Goal: Communication & Community: Answer question/provide support

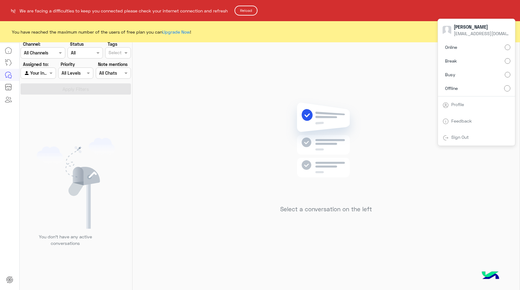
click at [318, 157] on html "We are facing a difficulties to keep you connected please check your internet c…" at bounding box center [260, 145] width 520 height 290
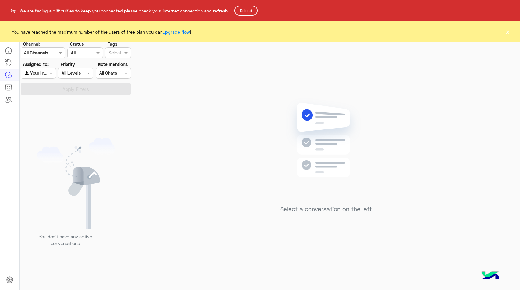
click at [510, 33] on html "We are facing a difficulties to keep you connected please check your internet c…" at bounding box center [260, 145] width 520 height 290
click at [508, 34] on html "We are facing a difficulties to keep you connected please check your internet c…" at bounding box center [260, 145] width 520 height 290
drag, startPoint x: 507, startPoint y: 30, endPoint x: 403, endPoint y: 11, distance: 105.8
click at [507, 30] on html "We are facing a difficulties to keep you connected please check your internet c…" at bounding box center [260, 145] width 520 height 290
click at [251, 12] on button "Reload" at bounding box center [246, 11] width 23 height 10
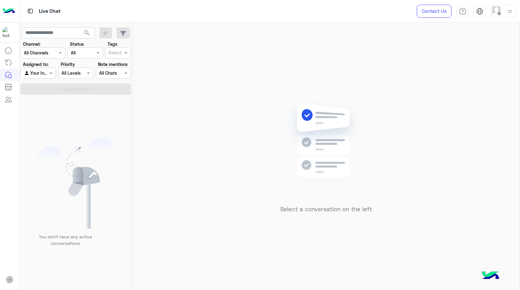
click at [512, 12] on img at bounding box center [510, 11] width 8 height 8
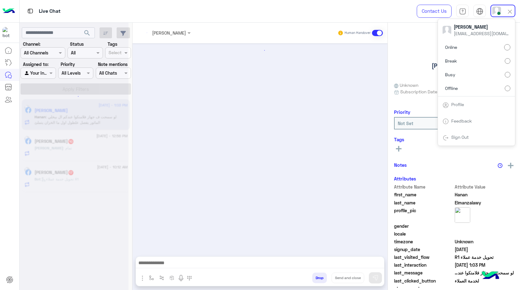
scroll to position [400, 0]
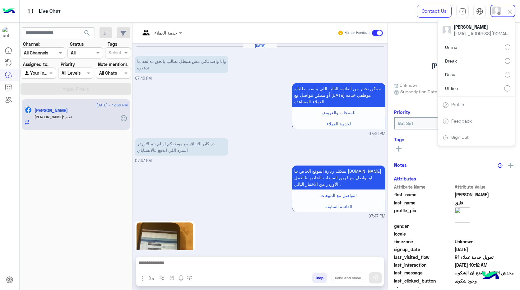
scroll to position [693, 0]
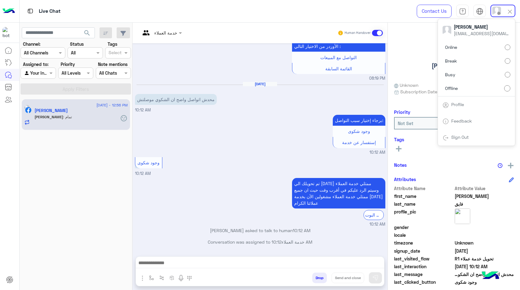
click at [511, 11] on img at bounding box center [510, 11] width 7 height 7
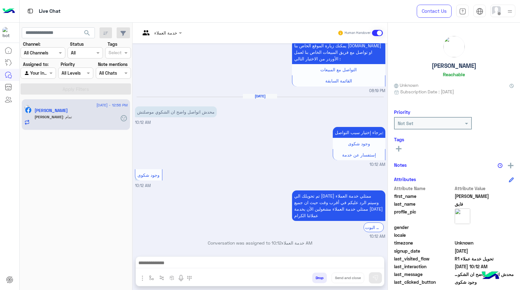
scroll to position [1350, 0]
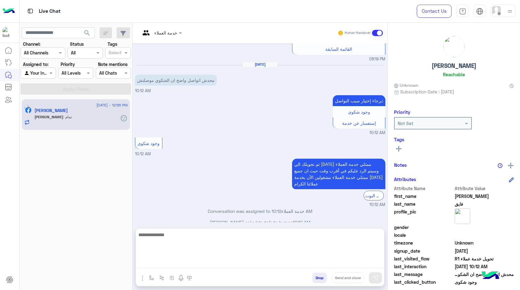
click at [236, 263] on textarea at bounding box center [260, 249] width 248 height 37
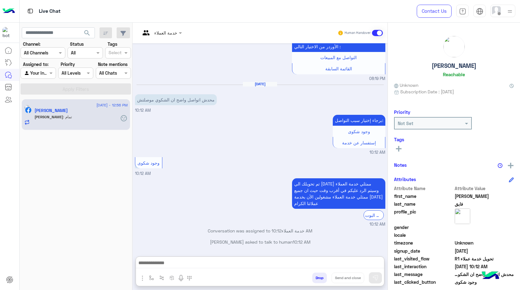
click at [452, 44] on img at bounding box center [454, 46] width 21 height 21
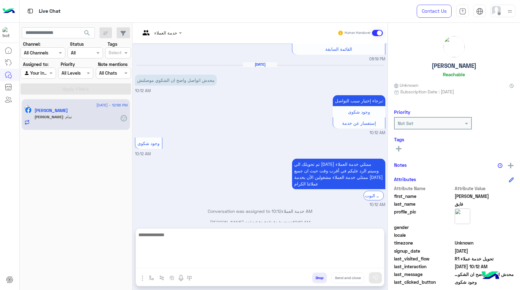
click at [227, 261] on textarea at bounding box center [260, 249] width 248 height 37
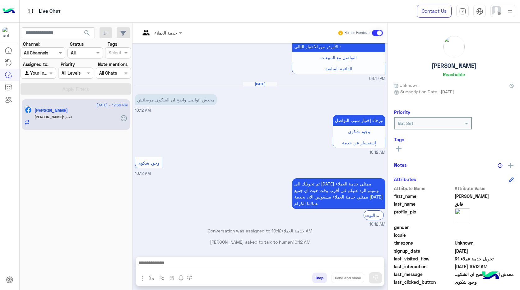
click at [186, 102] on p "محدش اتواصل واضح ان الشكوي موصلتش" at bounding box center [176, 99] width 82 height 11
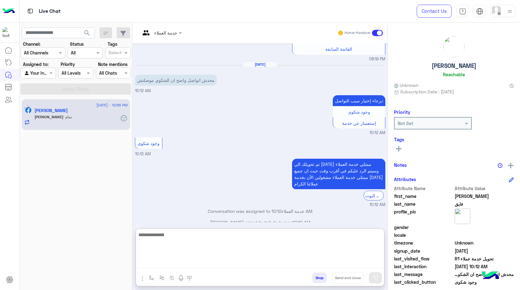
click at [243, 260] on textarea at bounding box center [260, 249] width 248 height 37
type textarea "*"
type textarea "**********"
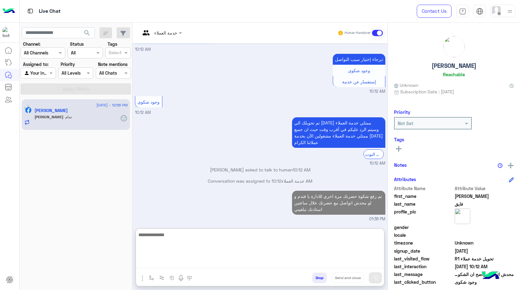
scroll to position [1422, 0]
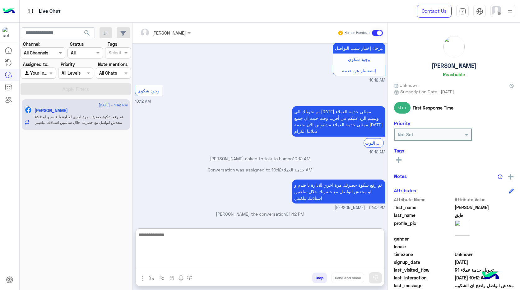
click at [268, 238] on textarea at bounding box center [260, 249] width 248 height 37
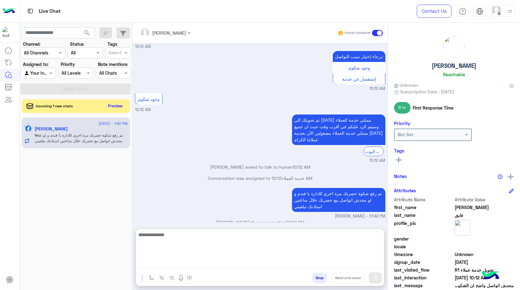
scroll to position [1419, 0]
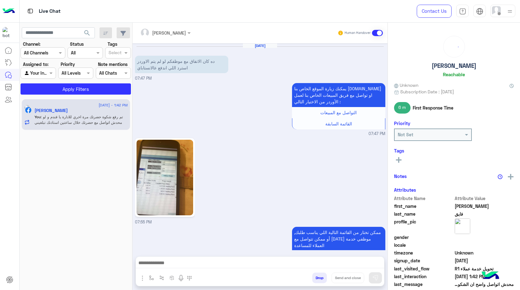
scroll to position [654, 0]
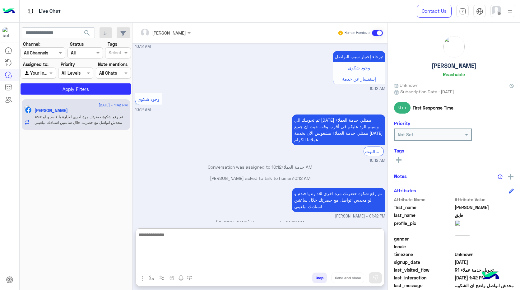
click at [237, 261] on textarea at bounding box center [260, 249] width 248 height 37
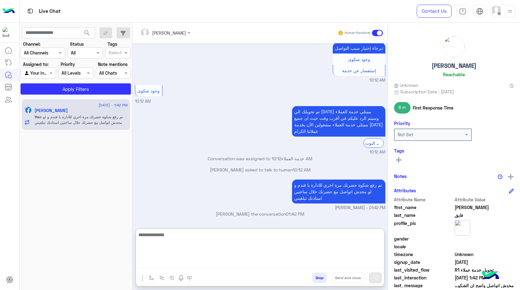
scroll to position [682, 0]
click at [279, 236] on textarea at bounding box center [260, 249] width 248 height 37
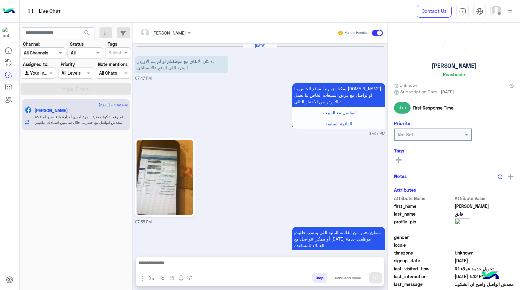
scroll to position [654, 0]
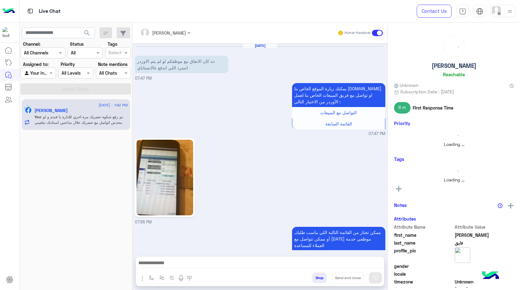
scroll to position [654, 0]
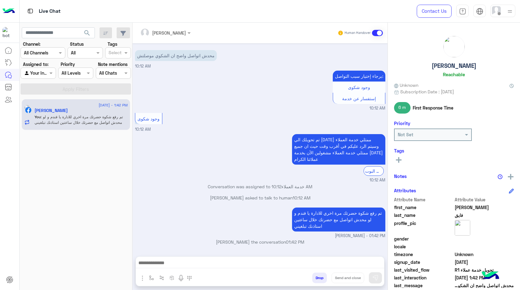
click at [506, 12] on div at bounding box center [503, 11] width 25 height 12
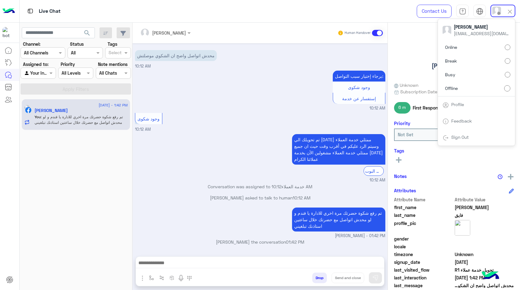
click at [502, 47] on label "Online" at bounding box center [477, 47] width 68 height 11
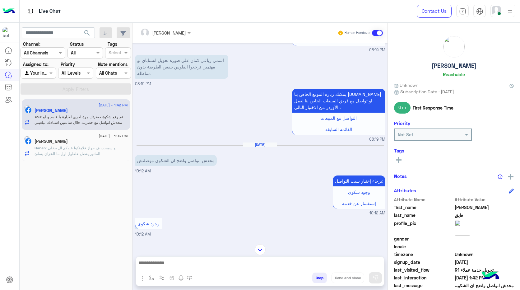
scroll to position [654, 0]
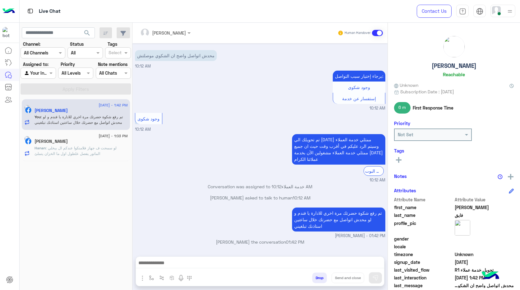
click at [501, 12] on div at bounding box center [503, 11] width 25 height 12
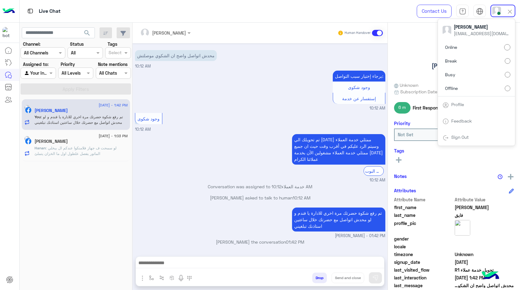
click at [505, 87] on label "Offline" at bounding box center [477, 87] width 68 height 11
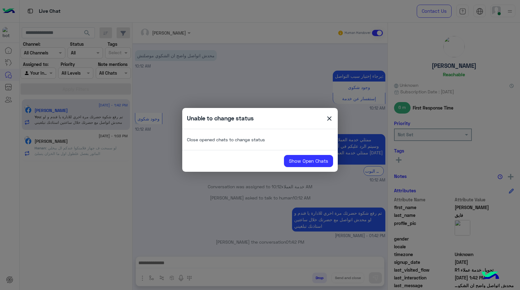
click at [332, 118] on span "close" at bounding box center [329, 119] width 7 height 9
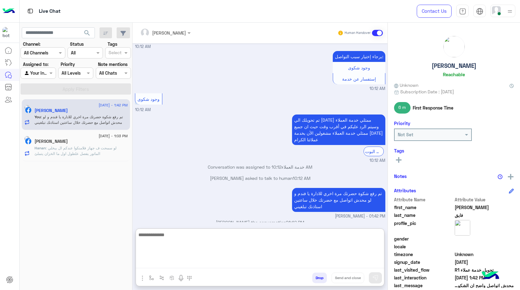
click at [303, 260] on textarea at bounding box center [260, 249] width 248 height 37
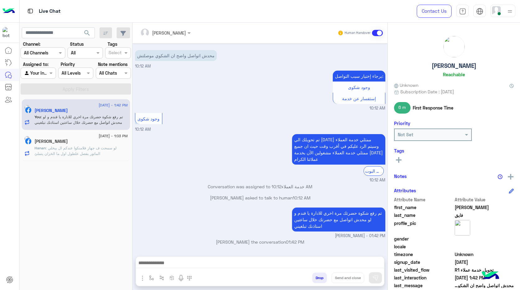
click at [511, 12] on img at bounding box center [510, 11] width 8 height 8
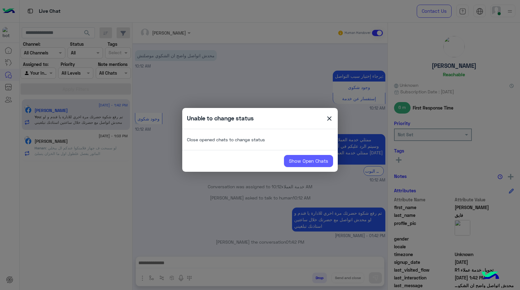
click at [309, 165] on link "Show Open Chats" at bounding box center [308, 161] width 49 height 12
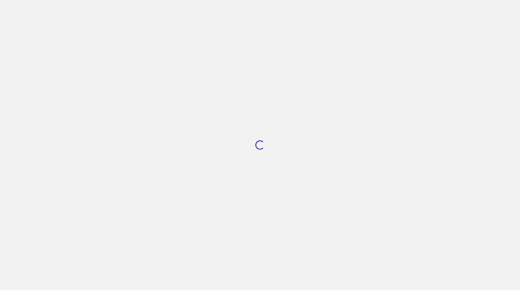
click at [297, 163] on div "Loading..." at bounding box center [260, 145] width 520 height 290
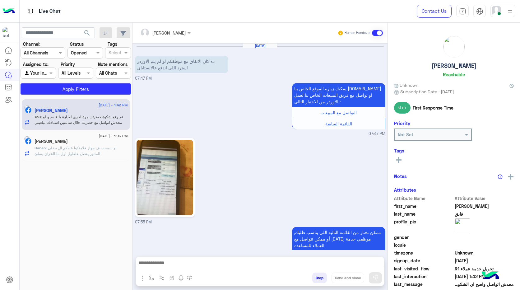
scroll to position [654, 0]
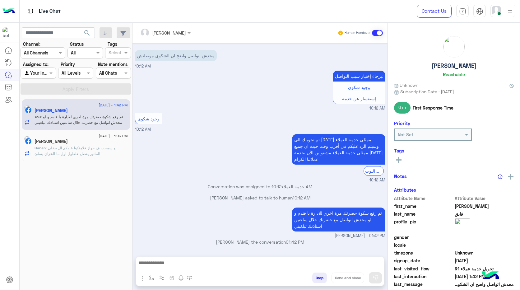
click at [511, 11] on img at bounding box center [510, 11] width 8 height 8
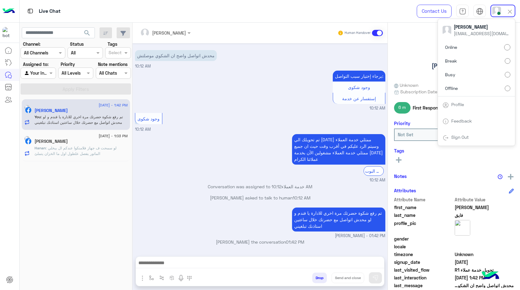
click at [499, 89] on label "Offline" at bounding box center [477, 87] width 68 height 11
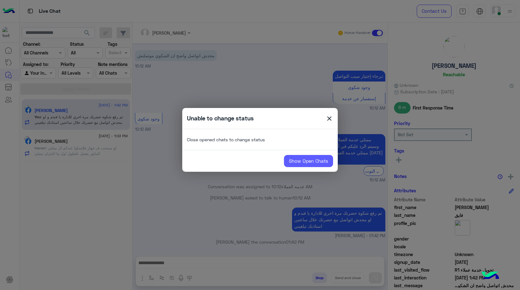
click at [312, 164] on link "Show Open Chats" at bounding box center [308, 161] width 49 height 12
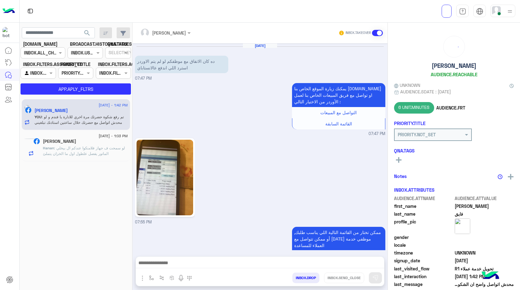
scroll to position [654, 0]
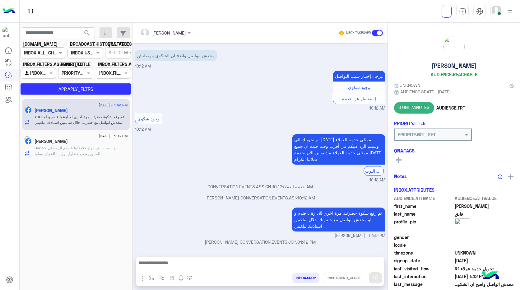
click at [61, 151] on p "Hanan : لو سمحت ف جهاز فلامنكوا عندكم ال بيخلي الماتور يفصل علطول اول ما الخزان…" at bounding box center [81, 150] width 93 height 11
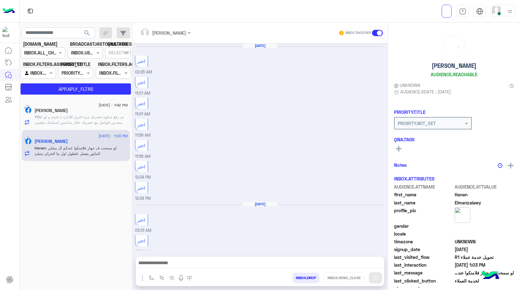
scroll to position [400, 0]
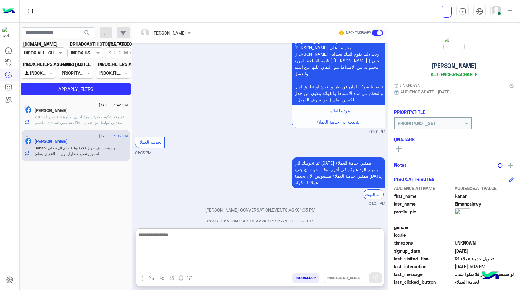
click at [273, 265] on textarea at bounding box center [260, 249] width 248 height 37
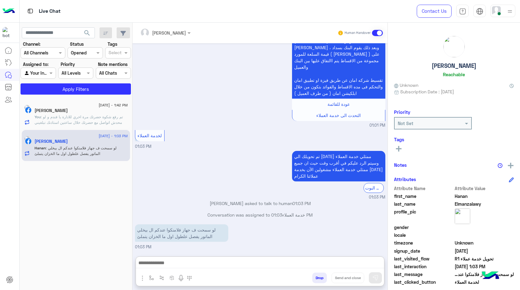
scroll to position [414, 0]
click at [91, 123] on span ": تم رفع شكوة حضرتك مرة اخري للادارة يا فندم و لو محدش اتواصل مع حضرتك خلال ساع…" at bounding box center [79, 120] width 88 height 10
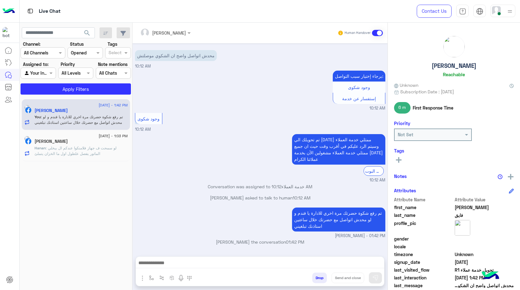
scroll to position [654, 0]
click at [77, 148] on span ": لو سمحت ف جهاز فلامنكوا عندكم ال بيخلي الماتور يفصل علطول اول ما الخزان يتملئ" at bounding box center [76, 151] width 82 height 10
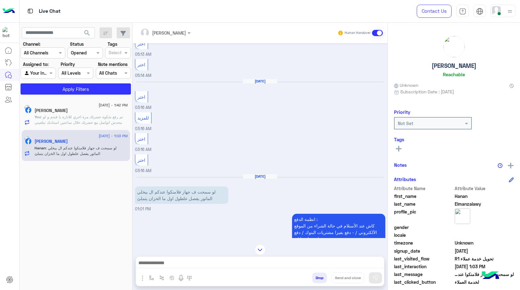
scroll to position [594, 0]
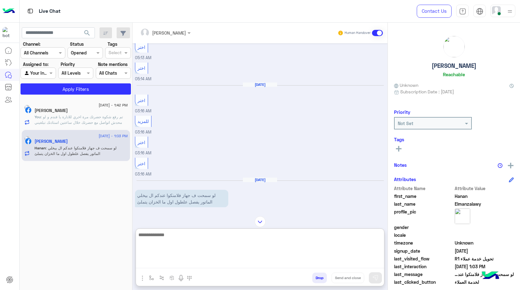
click at [212, 261] on textarea at bounding box center [260, 249] width 248 height 37
type textarea "**********"
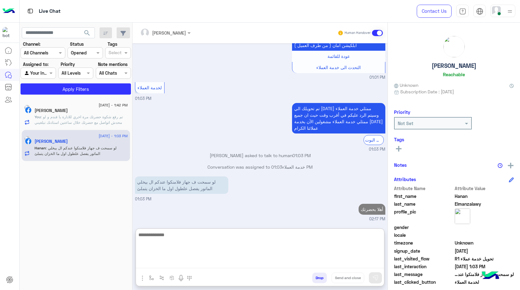
scroll to position [869, 0]
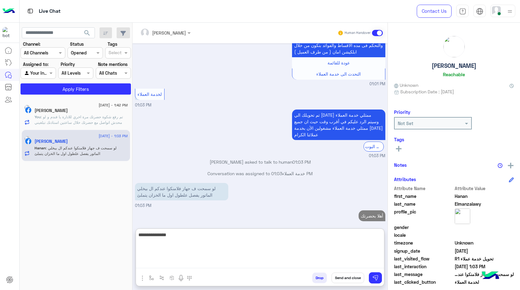
type textarea "**********"
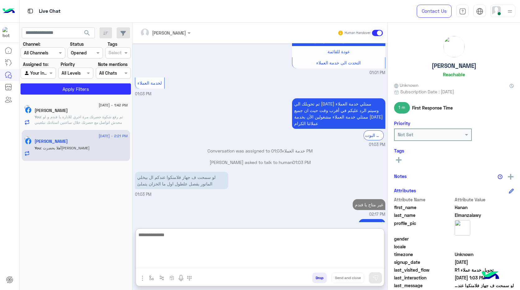
scroll to position [901, 0]
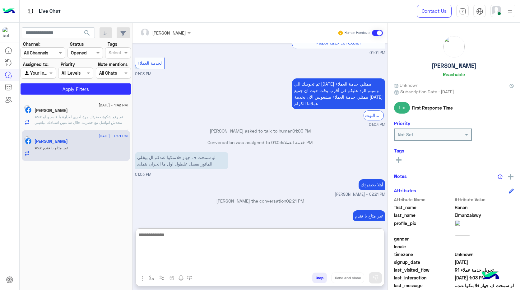
click at [293, 239] on textarea at bounding box center [260, 249] width 248 height 37
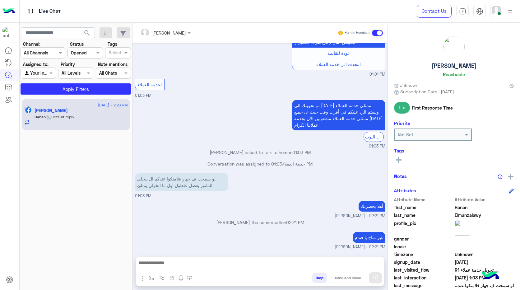
scroll to position [873, 0]
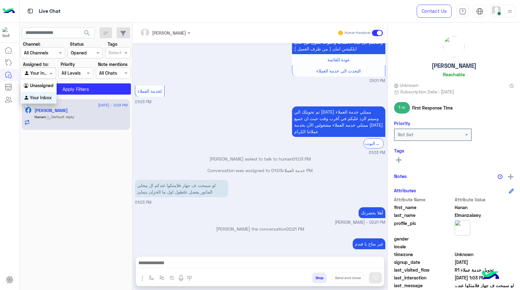
click at [36, 76] on input "text" at bounding box center [31, 73] width 14 height 7
click at [40, 87] on b "Unassigned" at bounding box center [42, 85] width 24 height 5
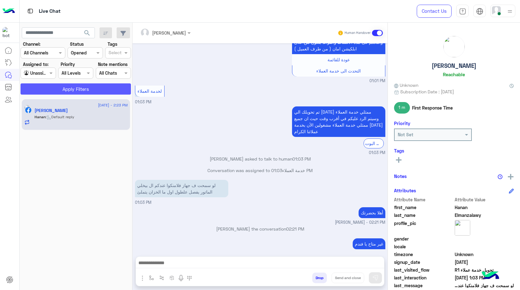
click at [45, 90] on button "Apply Filters" at bounding box center [76, 88] width 110 height 11
click at [42, 75] on div at bounding box center [38, 72] width 35 height 7
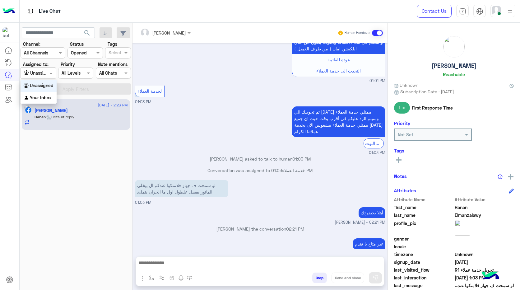
click at [41, 88] on div "Unassigned" at bounding box center [39, 86] width 36 height 12
click at [42, 75] on div at bounding box center [38, 72] width 35 height 7
click at [41, 99] on b "Your Inbox" at bounding box center [41, 97] width 22 height 5
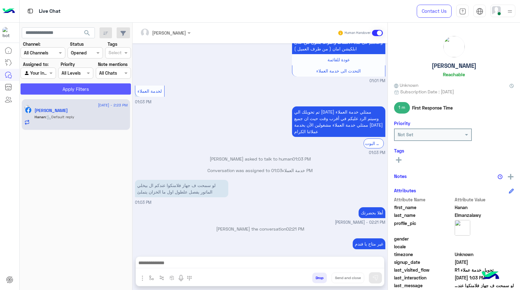
click at [50, 89] on button "Apply Filters" at bounding box center [76, 88] width 110 height 11
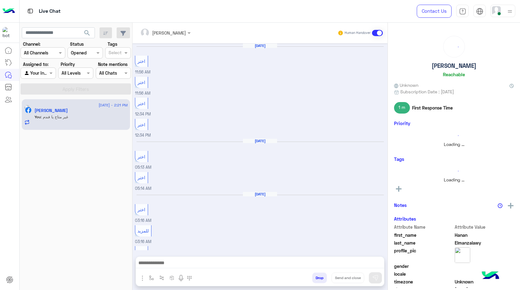
scroll to position [388, 0]
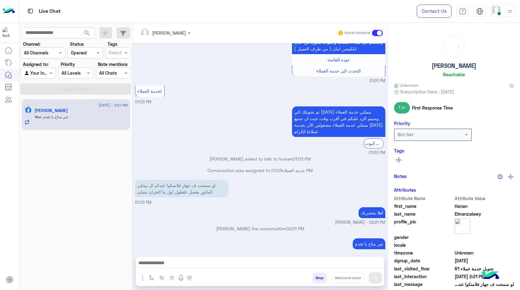
drag, startPoint x: 34, startPoint y: 73, endPoint x: 34, endPoint y: 78, distance: 5.0
click at [34, 76] on input "text" at bounding box center [31, 73] width 14 height 7
click at [35, 84] on b "Unassigned" at bounding box center [42, 85] width 24 height 5
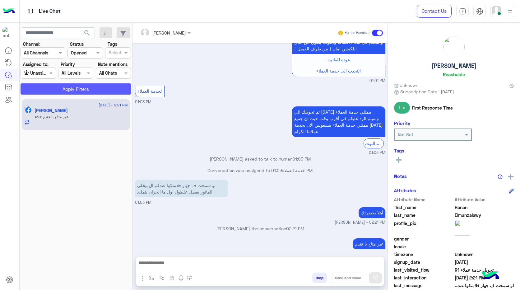
click at [37, 90] on button "Apply Filters" at bounding box center [76, 88] width 110 height 11
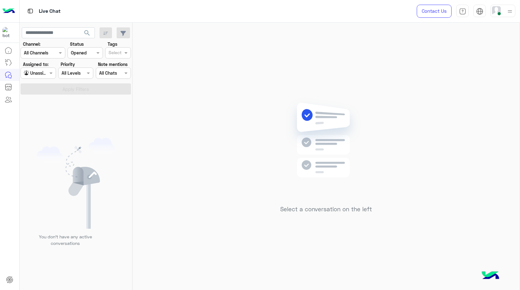
click at [38, 73] on input "text" at bounding box center [31, 73] width 14 height 7
click at [38, 96] on b "Your Inbox" at bounding box center [41, 97] width 22 height 5
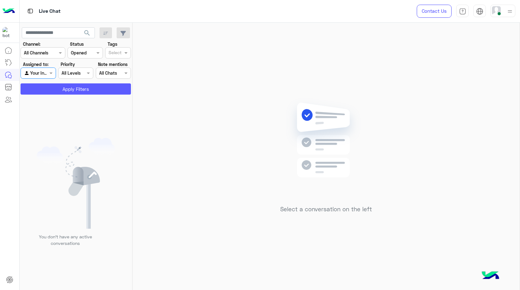
click at [42, 92] on button "Apply Filters" at bounding box center [76, 88] width 110 height 11
